Goal: Task Accomplishment & Management: Use online tool/utility

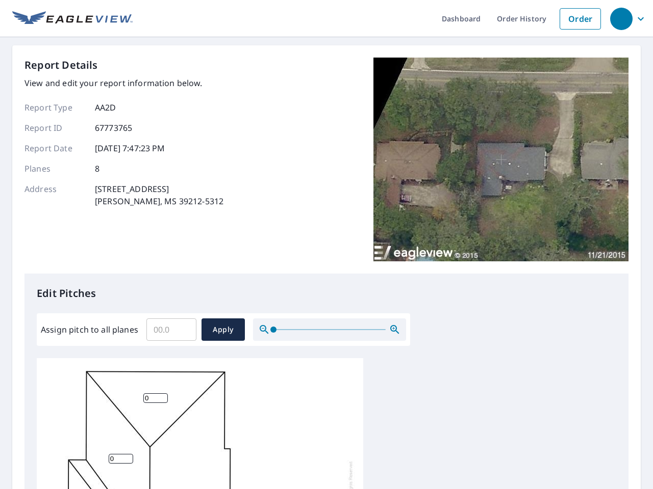
click at [326, 245] on div "Report Details View and edit your report information below. Report Type AA2D Re…" at bounding box center [326, 166] width 604 height 216
click at [620, 18] on div "button" at bounding box center [621, 19] width 22 height 22
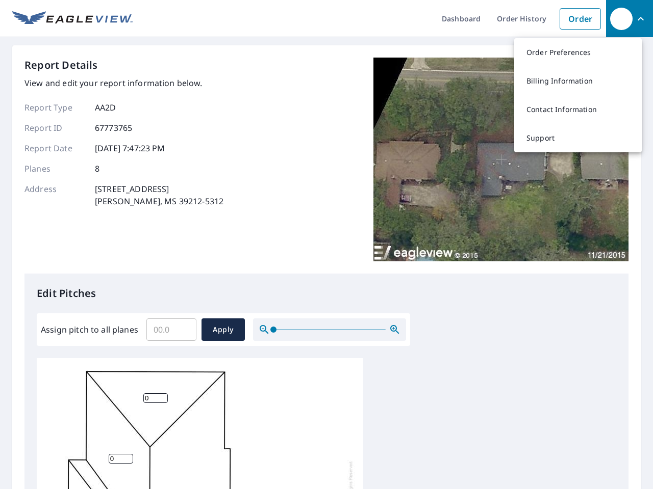
click at [171, 330] on input "Assign pitch to all planes" at bounding box center [171, 330] width 50 height 29
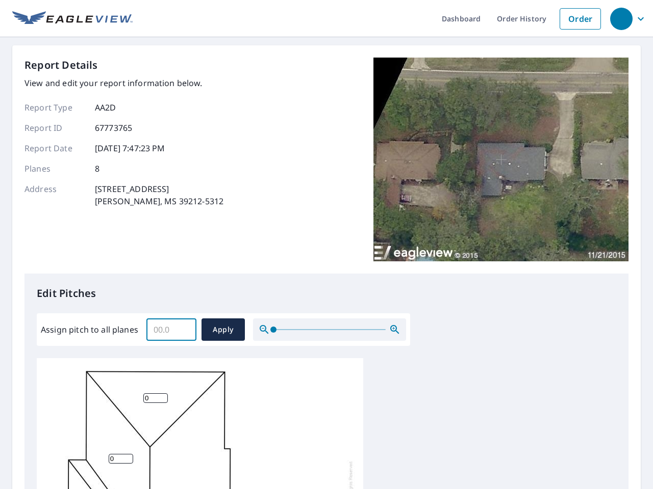
click at [223, 330] on span "Apply" at bounding box center [223, 330] width 27 height 13
click at [395, 330] on icon "button" at bounding box center [394, 330] width 12 height 12
